Goal: Task Accomplishment & Management: Use online tool/utility

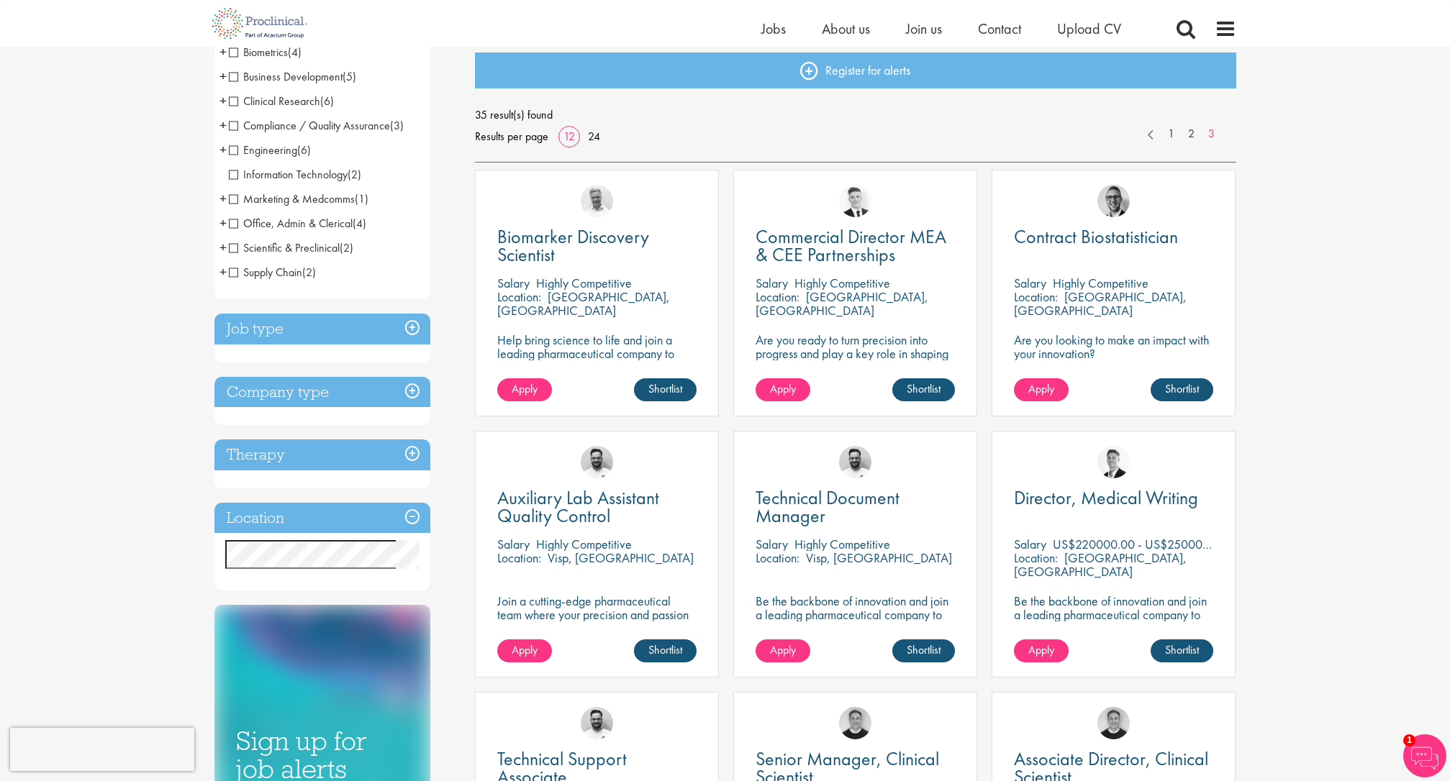
scroll to position [159, 0]
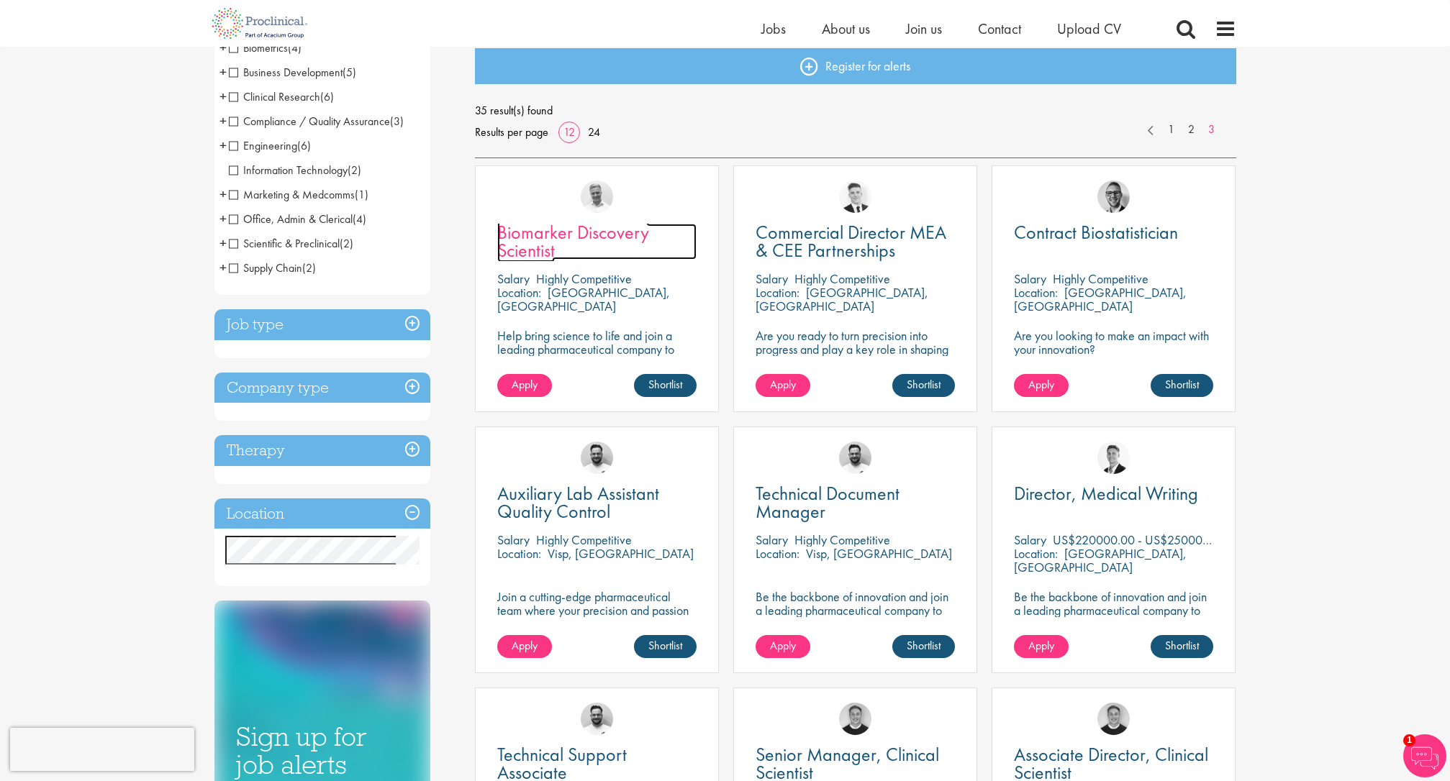
click at [543, 239] on span "Biomarker Discovery Scientist" at bounding box center [573, 241] width 152 height 42
